Goal: Transaction & Acquisition: Purchase product/service

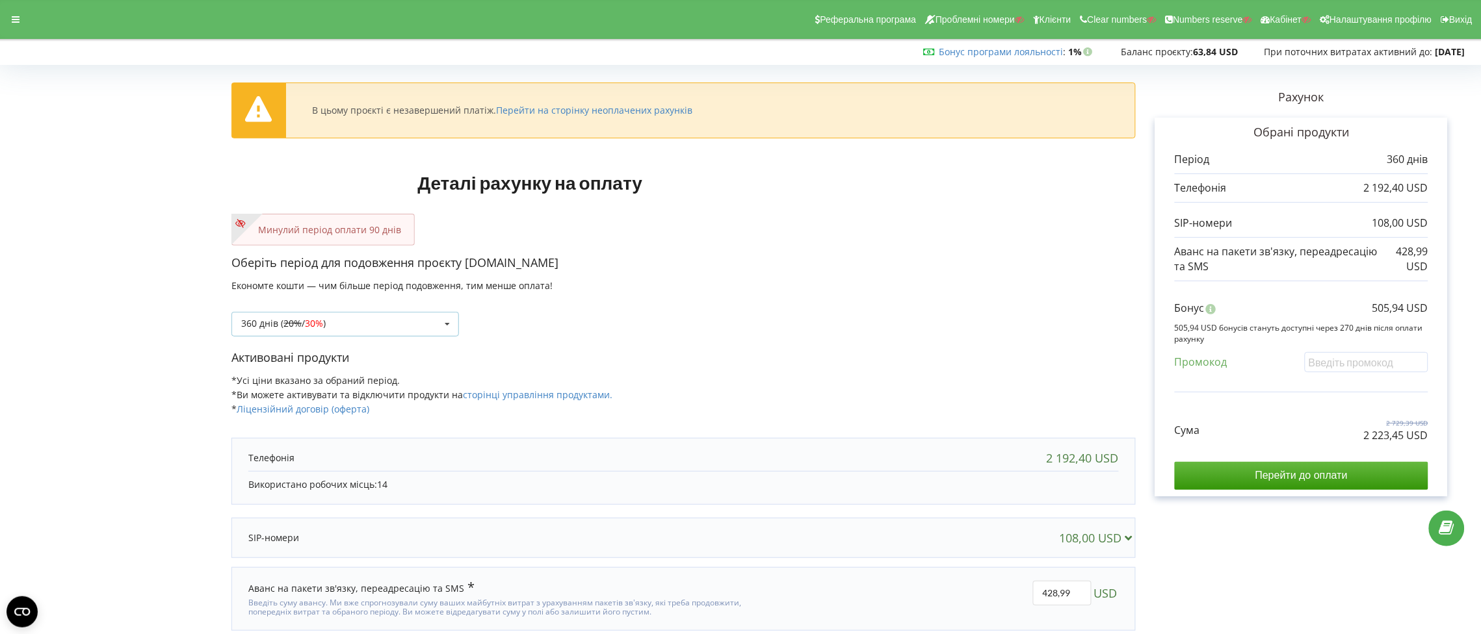
click at [443, 326] on icon at bounding box center [447, 325] width 20 height 24
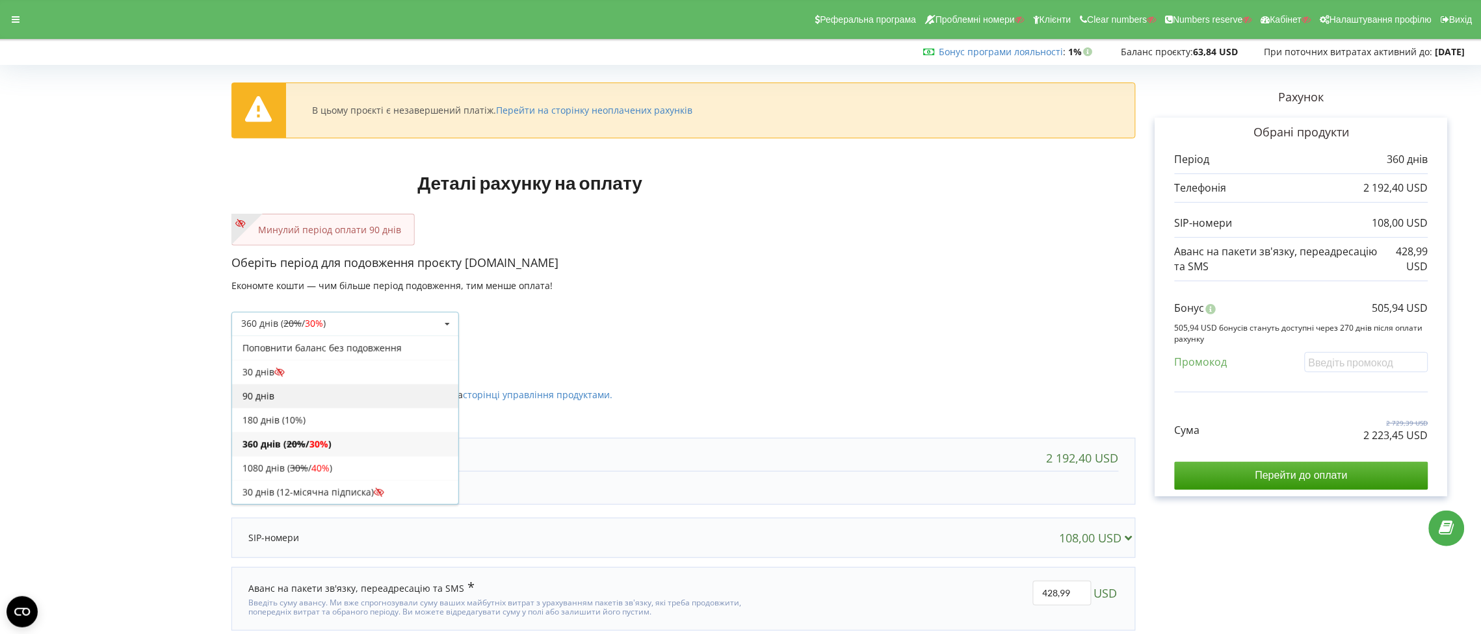
click at [386, 391] on div "90 днів" at bounding box center [345, 396] width 226 height 24
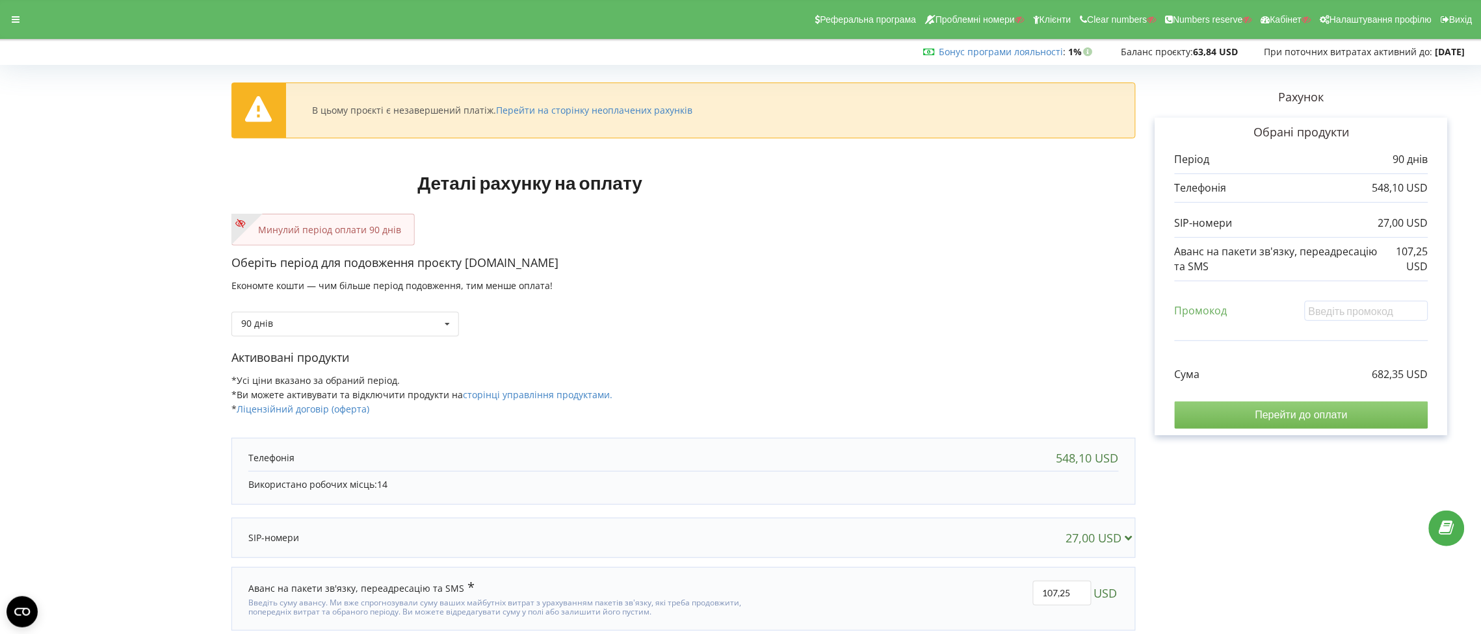
click at [1282, 415] on input "Перейти до оплати" at bounding box center [1302, 415] width 254 height 27
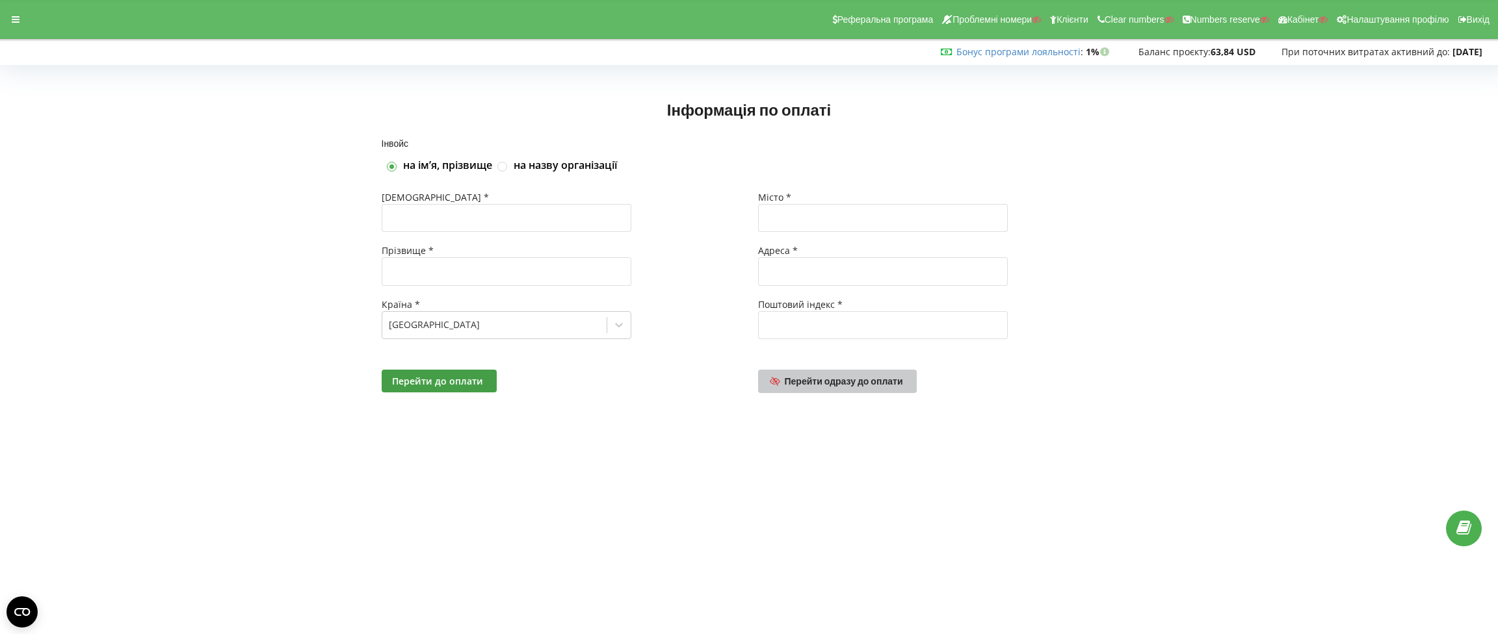
click at [861, 382] on span "Перейти одразу до оплати" at bounding box center [844, 381] width 118 height 11
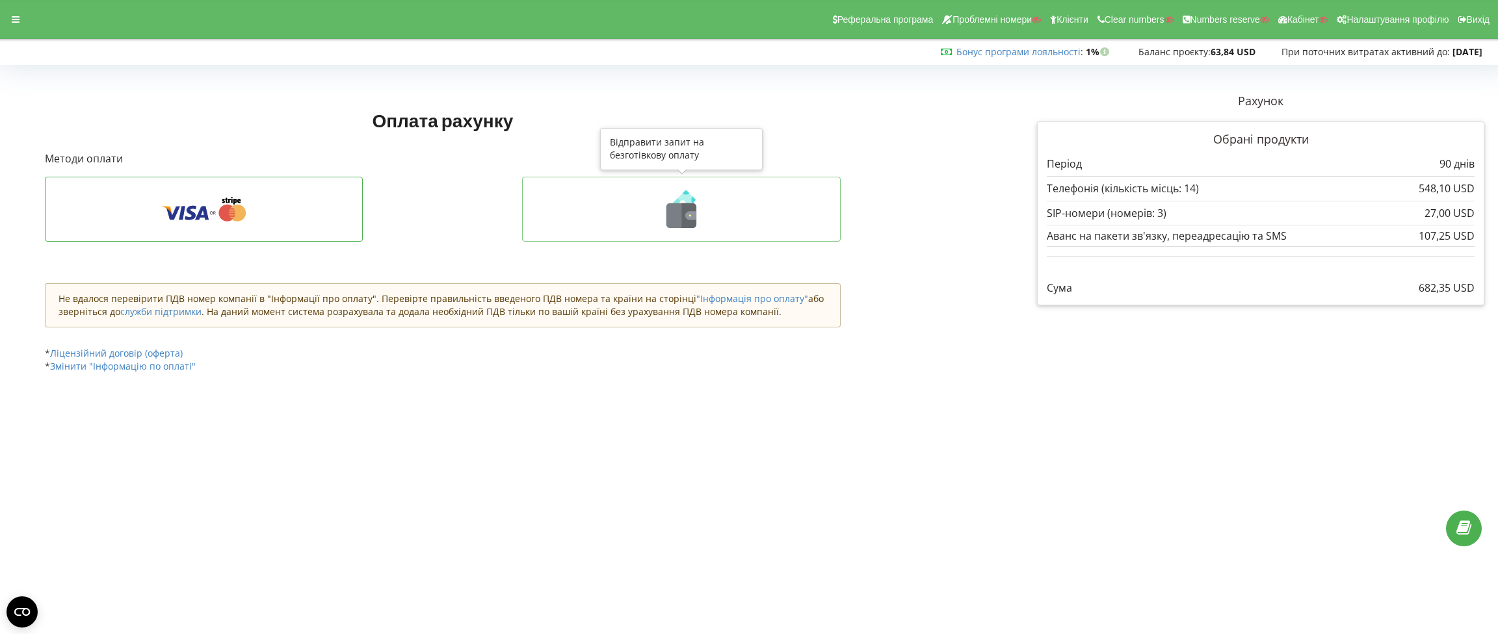
click at [688, 209] on icon at bounding box center [689, 215] width 15 height 25
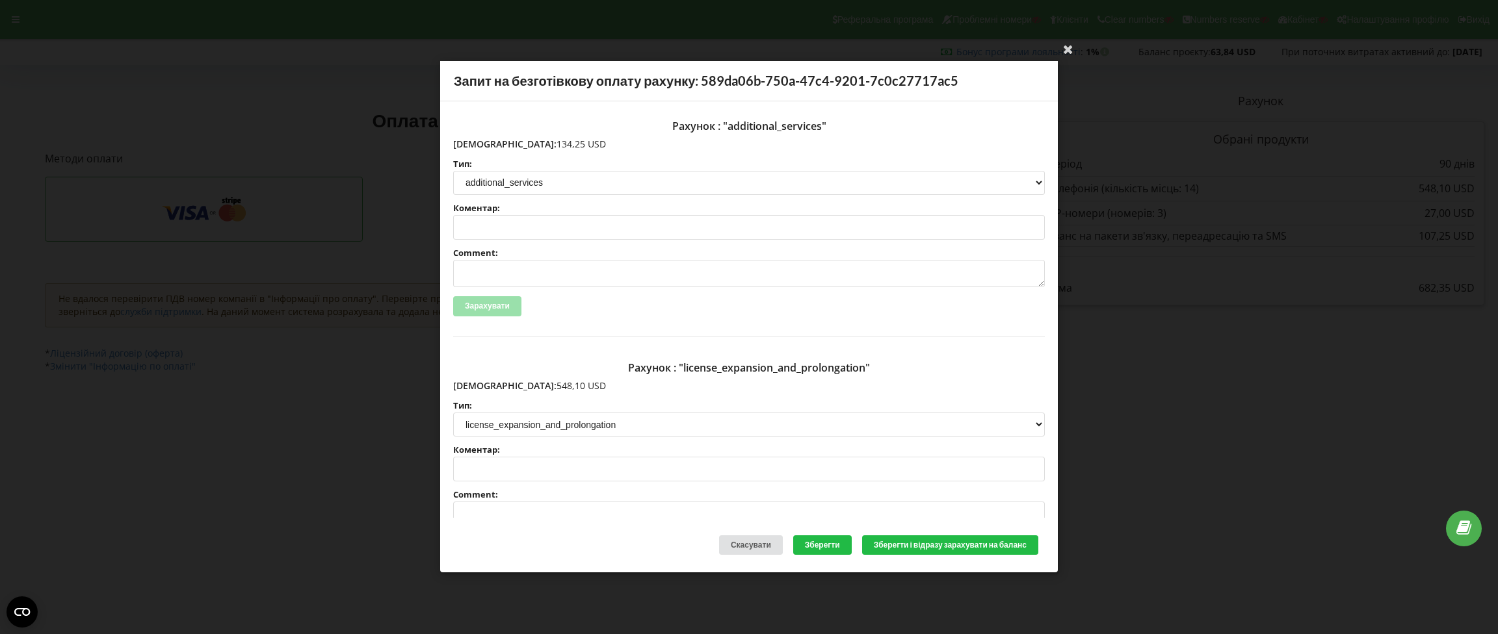
drag, startPoint x: 541, startPoint y: 143, endPoint x: 482, endPoint y: 143, distance: 59.2
click at [482, 143] on p "Сума: 134,25 USD" at bounding box center [749, 144] width 592 height 13
copy p "134,25 USD"
drag, startPoint x: 540, startPoint y: 386, endPoint x: 481, endPoint y: 384, distance: 59.2
click at [481, 384] on p "Сума: 548,10 USD" at bounding box center [749, 386] width 592 height 13
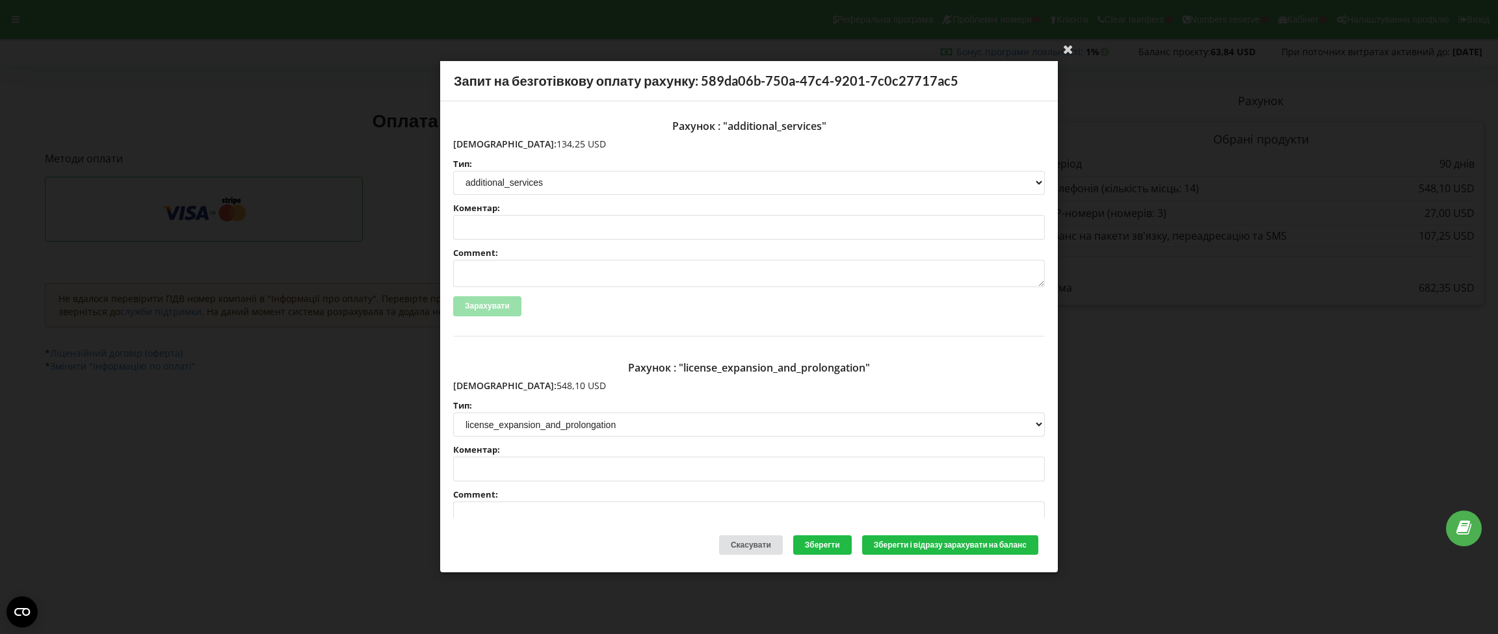
copy p "548,10 USD"
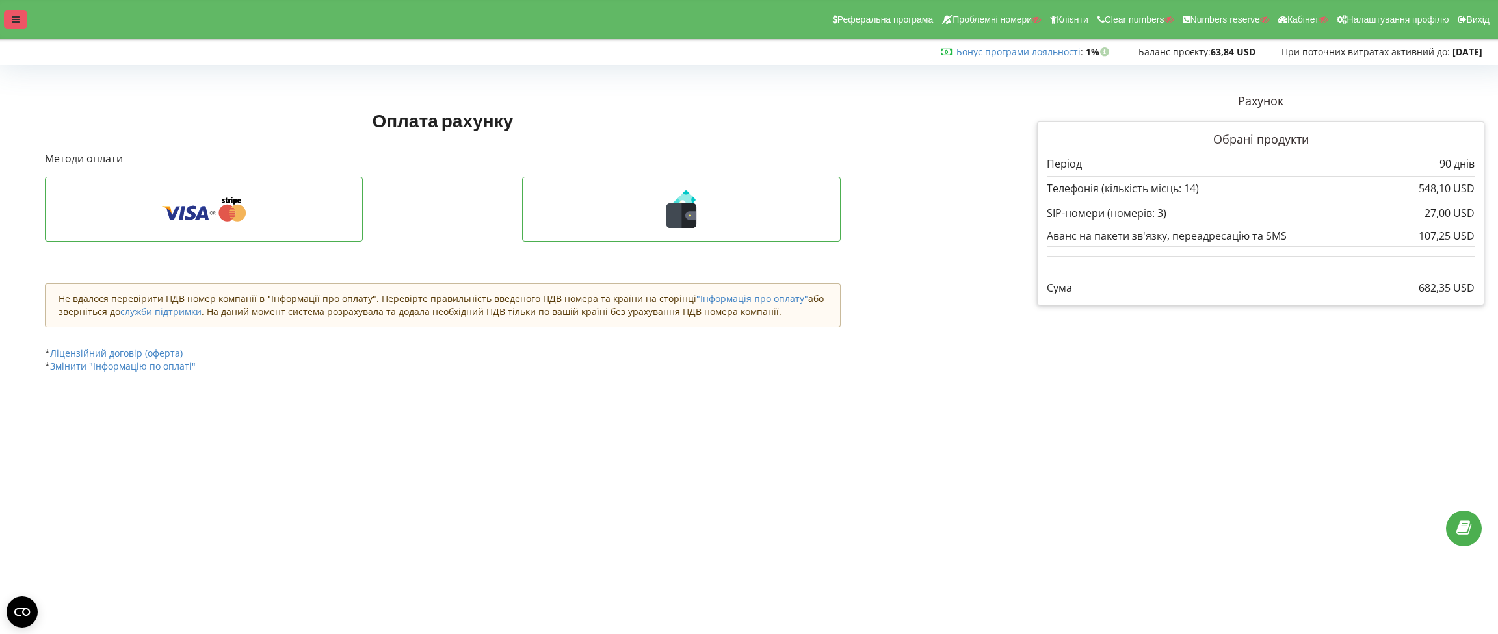
click at [14, 21] on icon at bounding box center [16, 19] width 8 height 9
drag, startPoint x: 686, startPoint y: 208, endPoint x: 743, endPoint y: 237, distance: 63.7
click at [687, 208] on icon at bounding box center [689, 215] width 15 height 25
